Goal: Browse casually: Explore the website without a specific task or goal

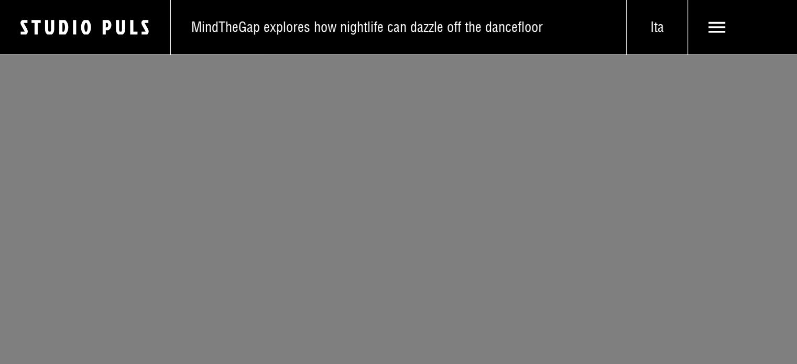
scroll to position [3145, 0]
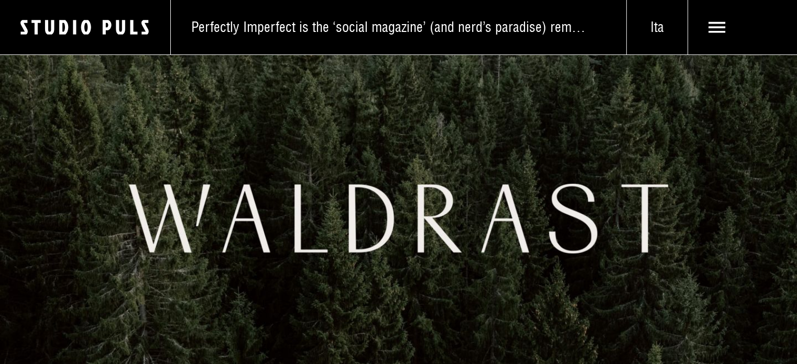
click at [295, 205] on img at bounding box center [398, 219] width 797 height 364
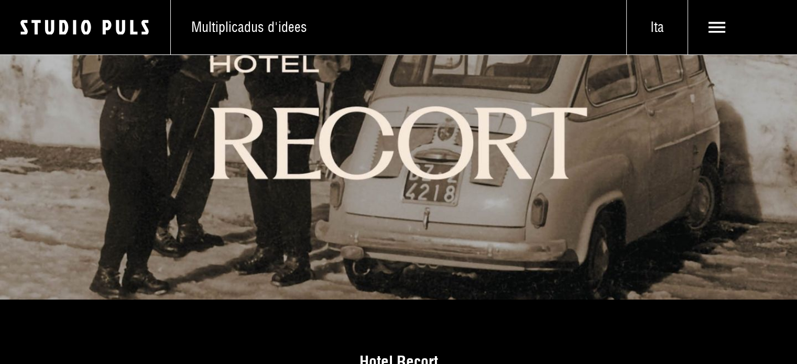
scroll to position [4186, 0]
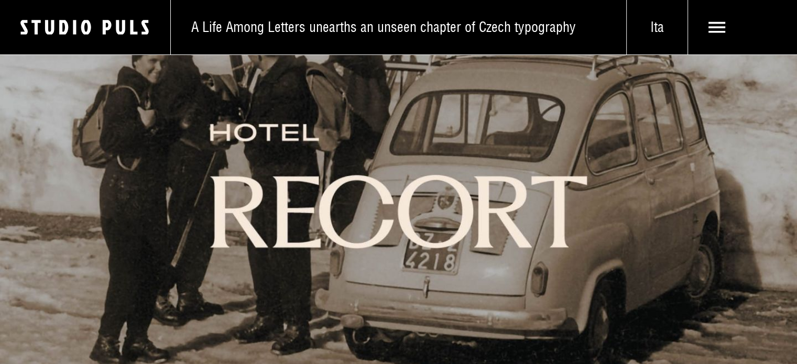
click at [376, 219] on img at bounding box center [398, 186] width 797 height 364
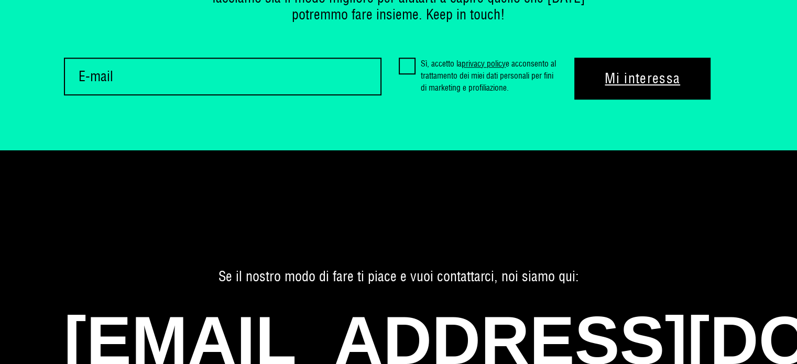
scroll to position [4176, 0]
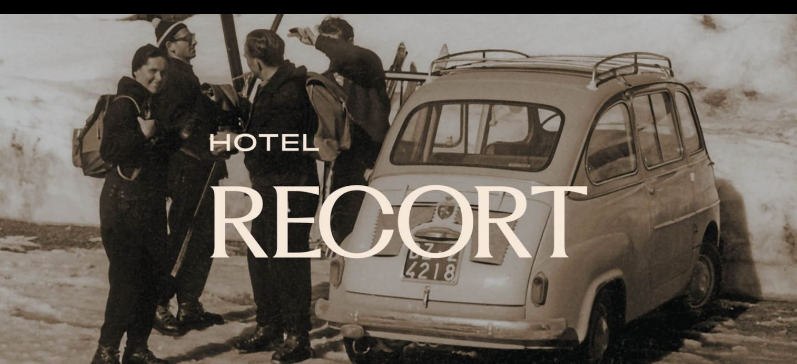
click at [430, 142] on img at bounding box center [398, 196] width 797 height 364
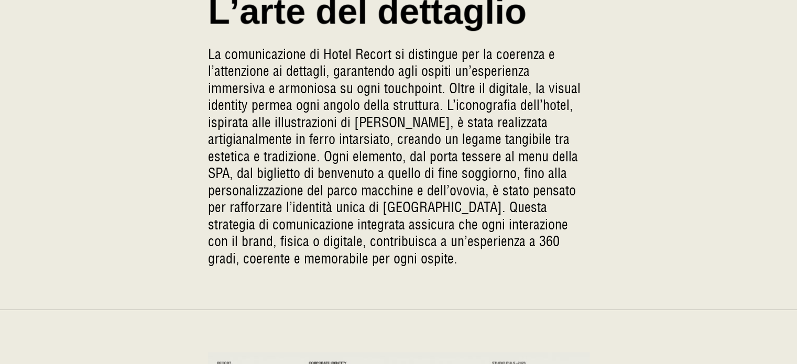
scroll to position [2516, 0]
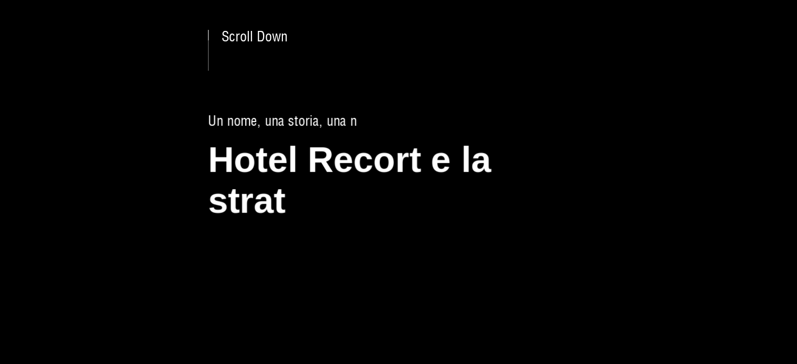
scroll to position [419, 0]
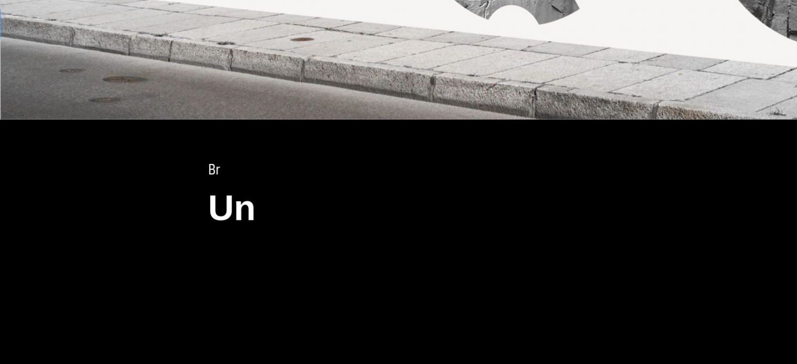
scroll to position [1153, 0]
